Goal: Task Accomplishment & Management: Complete application form

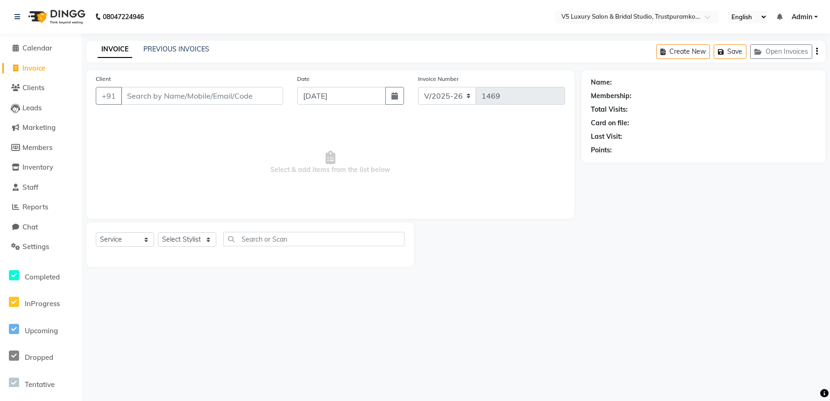
select select "7993"
select select "service"
click at [158, 101] on input "Client" at bounding box center [202, 96] width 162 height 18
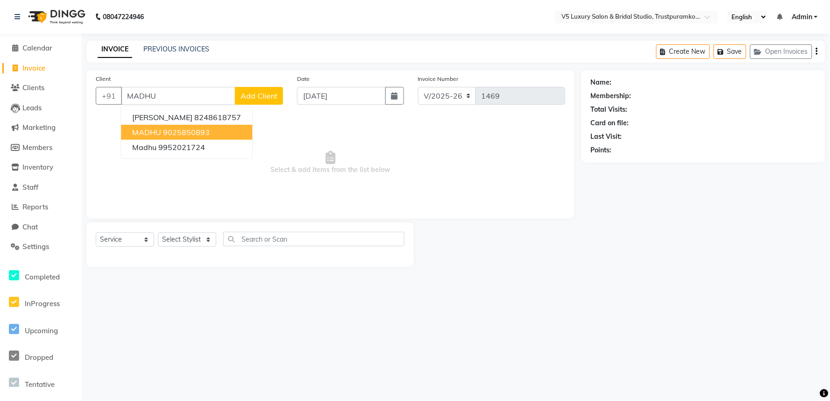
click at [172, 137] on button "MADHU 9025850893" at bounding box center [186, 132] width 131 height 15
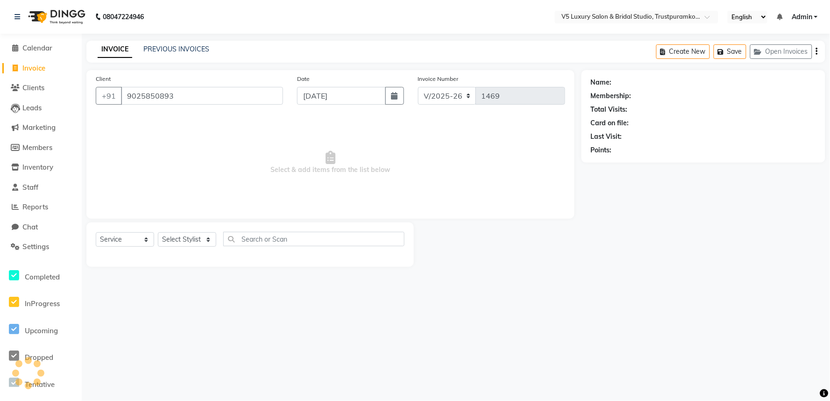
type input "9025850893"
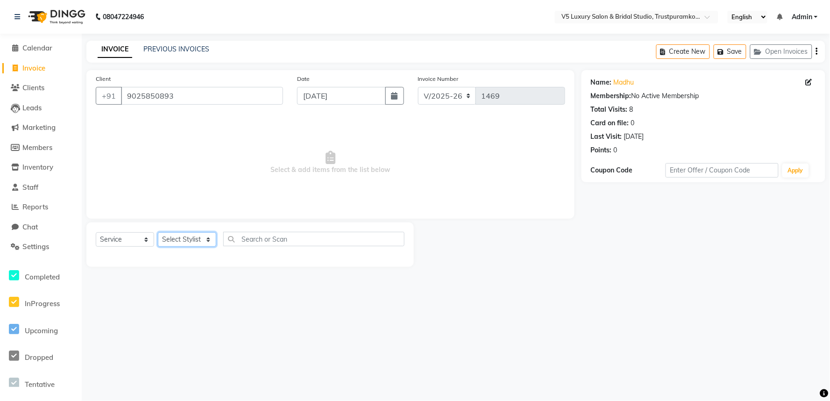
click at [167, 240] on select "Select Stylist [PERSON_NAME] [PERSON_NAME] [DATE] [PERSON_NAME]" at bounding box center [187, 239] width 58 height 14
select select "72641"
click at [158, 233] on select "Select Stylist [PERSON_NAME] [PERSON_NAME] [DATE] [PERSON_NAME]" at bounding box center [187, 239] width 58 height 14
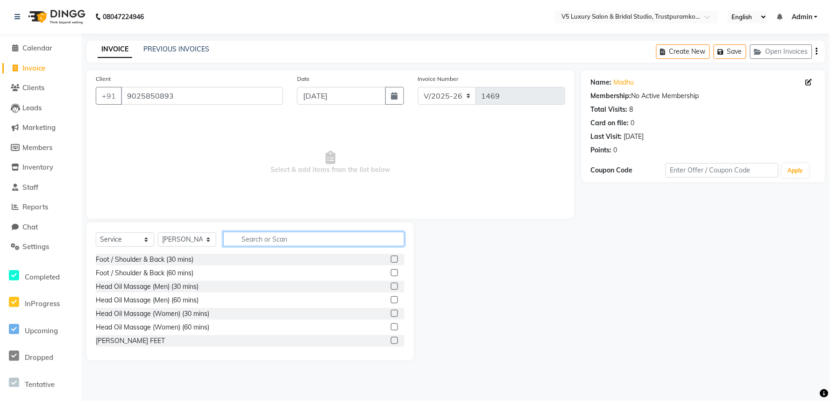
click at [291, 241] on input "text" at bounding box center [313, 239] width 181 height 14
type input "UN"
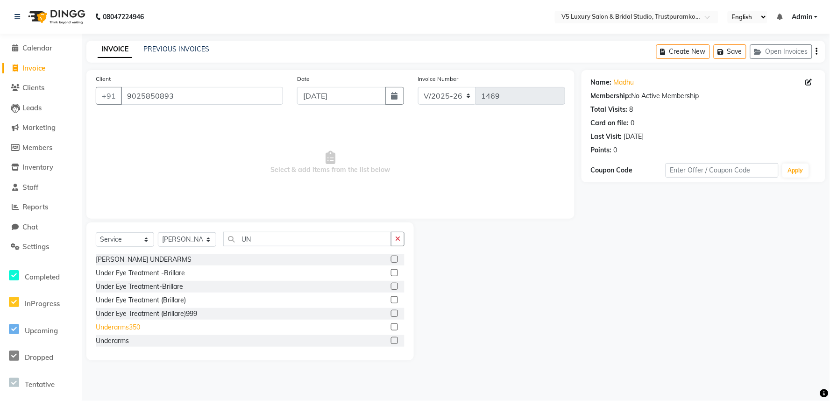
click at [139, 323] on div "Underarms350" at bounding box center [118, 327] width 44 height 10
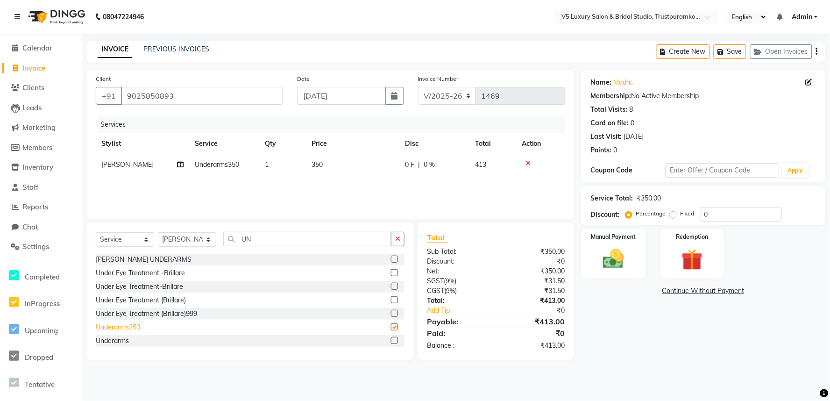
checkbox input "false"
click at [344, 173] on td "350" at bounding box center [352, 164] width 93 height 21
select select "72641"
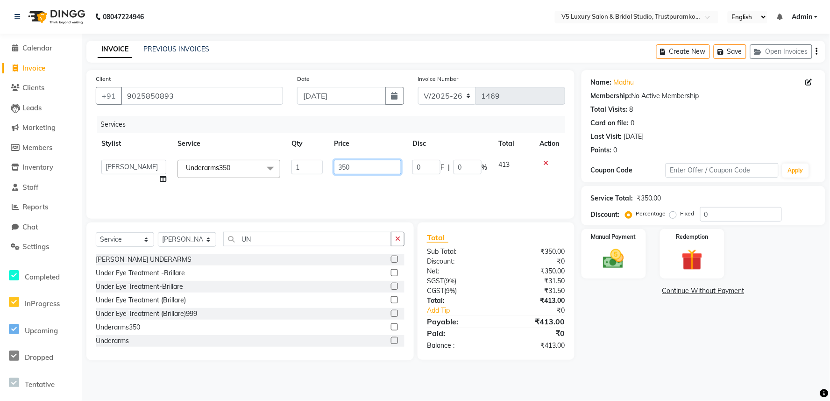
click at [357, 164] on input "350" at bounding box center [367, 167] width 67 height 14
type input "3"
type input "0"
type input "150"
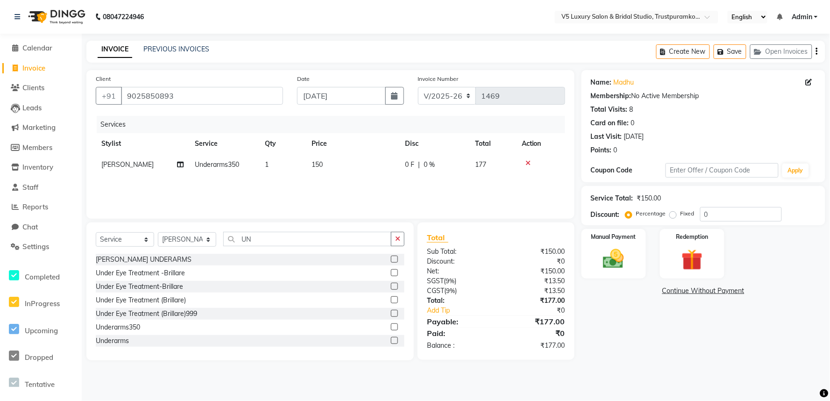
click at [360, 182] on div "Services Stylist Service Qty Price Disc Total Action [PERSON_NAME] Underarms350…" at bounding box center [330, 162] width 469 height 93
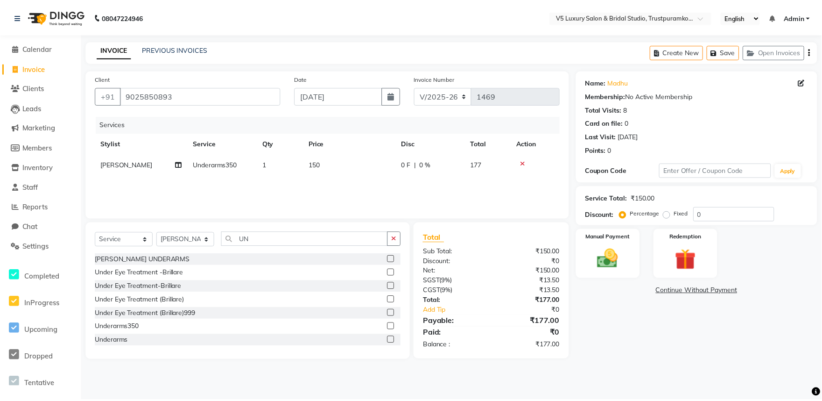
scroll to position [28, 0]
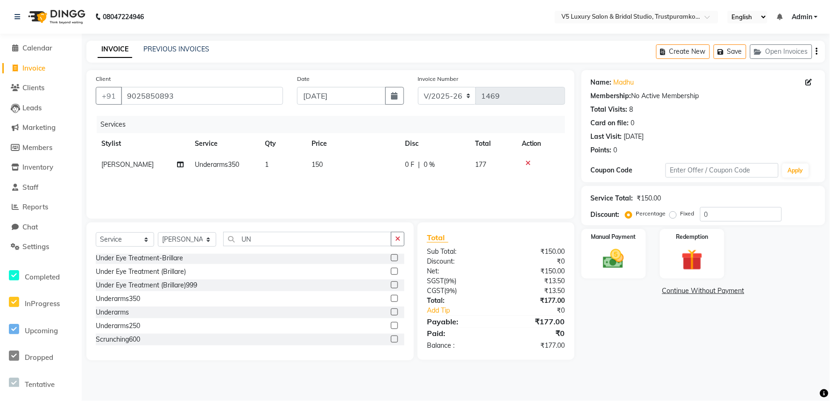
click at [811, 223] on div "Service Total: ₹150.00 Discount: Percentage Fixed 0" at bounding box center [703, 205] width 244 height 39
click at [601, 258] on img at bounding box center [612, 258] width 35 height 25
click at [700, 290] on span "UPI" at bounding box center [703, 291] width 14 height 11
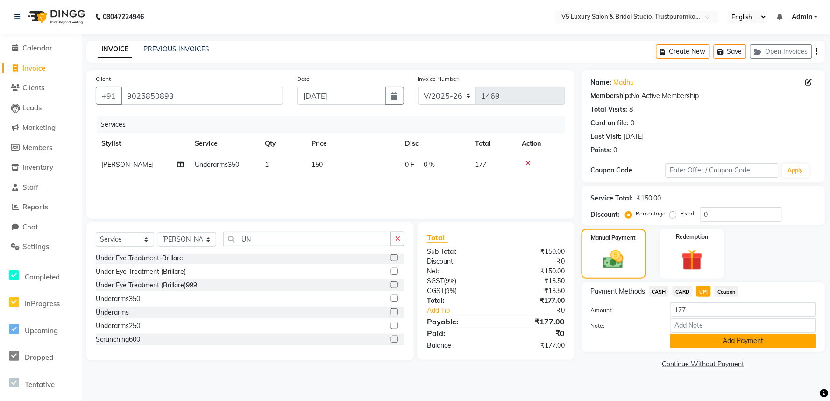
click at [721, 344] on button "Add Payment" at bounding box center [743, 340] width 146 height 14
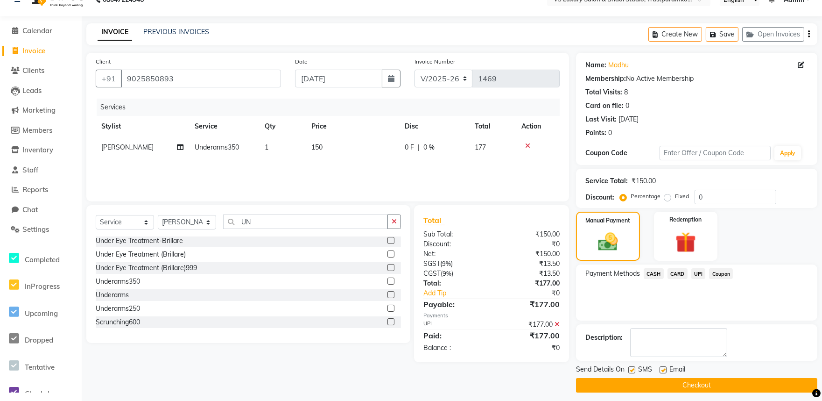
scroll to position [22, 0]
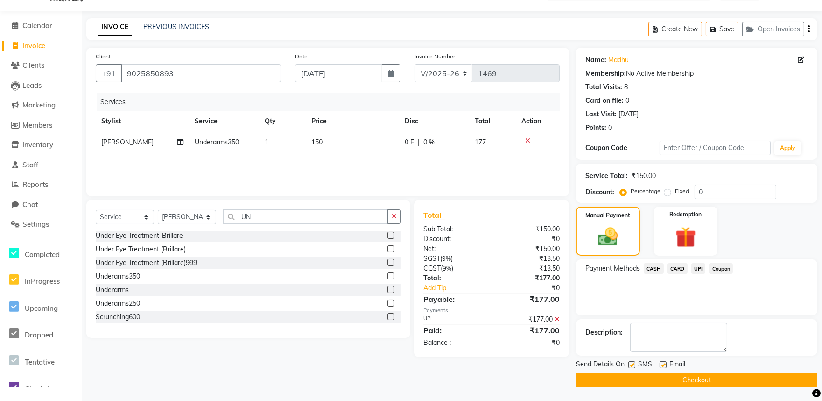
click at [666, 369] on div "Email" at bounding box center [676, 365] width 33 height 12
click at [663, 360] on div "Email" at bounding box center [676, 365] width 33 height 12
click at [662, 366] on label at bounding box center [663, 364] width 7 height 7
click at [662, 366] on input "checkbox" at bounding box center [663, 365] width 6 height 6
checkbox input "false"
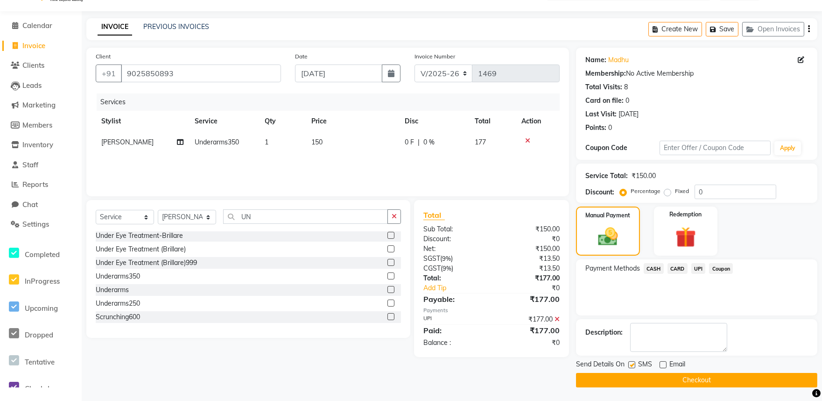
click at [665, 374] on button "Checkout" at bounding box center [696, 380] width 241 height 14
